Goal: Task Accomplishment & Management: Use online tool/utility

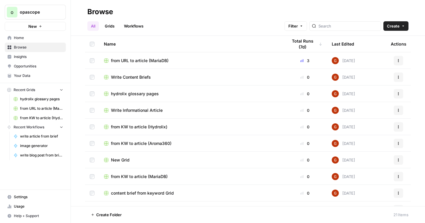
click at [134, 24] on link "Workflows" at bounding box center [133, 25] width 27 height 9
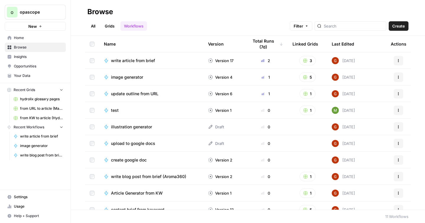
click at [110, 27] on link "Grids" at bounding box center [109, 25] width 17 height 9
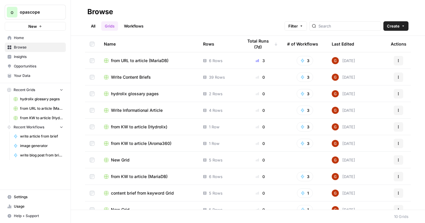
click at [136, 127] on span "from KW to article (Hydrolix)" at bounding box center [139, 127] width 56 height 6
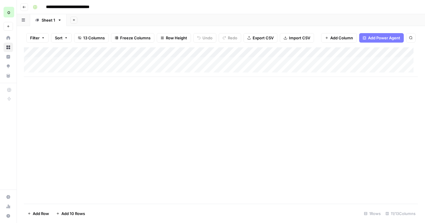
click at [53, 69] on div "Add Column" at bounding box center [221, 62] width 394 height 30
click at [79, 73] on div "Add Column" at bounding box center [221, 67] width 394 height 40
click at [69, 72] on div "Add Column" at bounding box center [221, 67] width 394 height 40
type textarea "**********"
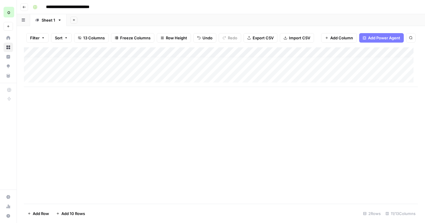
click at [167, 66] on div "Add Column" at bounding box center [221, 67] width 394 height 40
click at [252, 66] on div "Add Column" at bounding box center [221, 67] width 394 height 40
